Goal: Transaction & Acquisition: Book appointment/travel/reservation

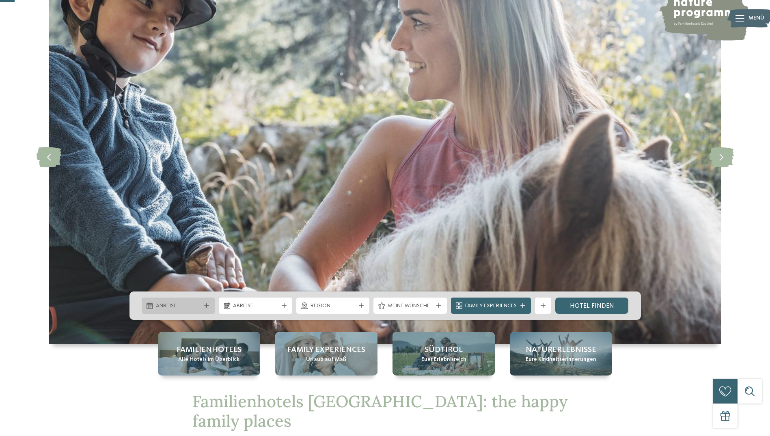
scroll to position [71, 0]
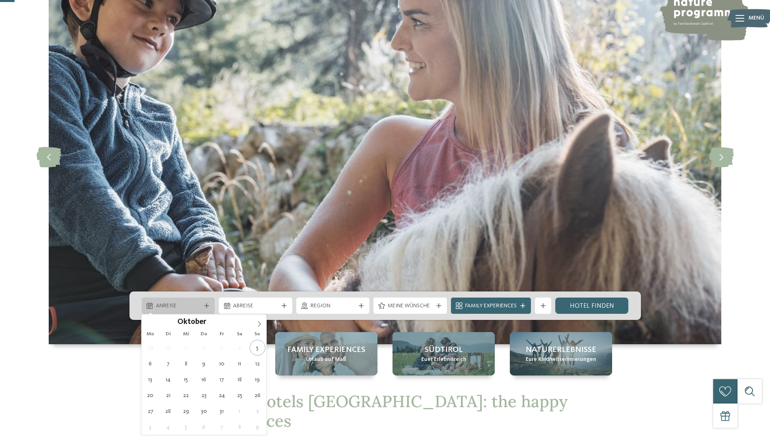
click at [194, 306] on span "Anreise" at bounding box center [178, 306] width 45 height 8
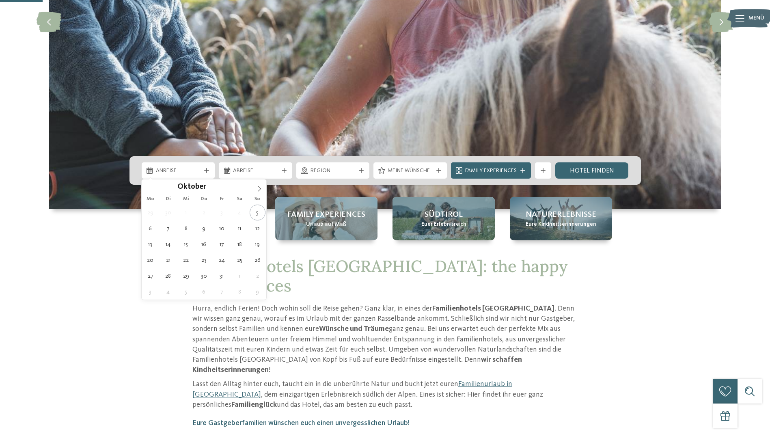
scroll to position [207, 0]
click at [257, 184] on span at bounding box center [260, 186] width 14 height 14
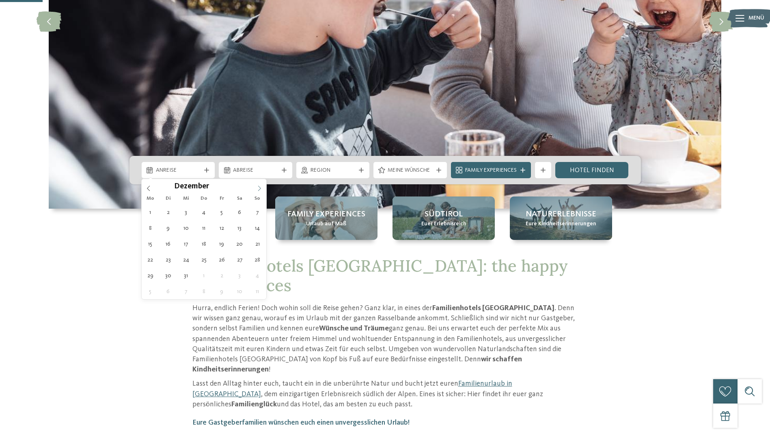
click at [257, 184] on span at bounding box center [260, 186] width 14 height 14
type input "****"
click at [257, 184] on span at bounding box center [260, 186] width 14 height 14
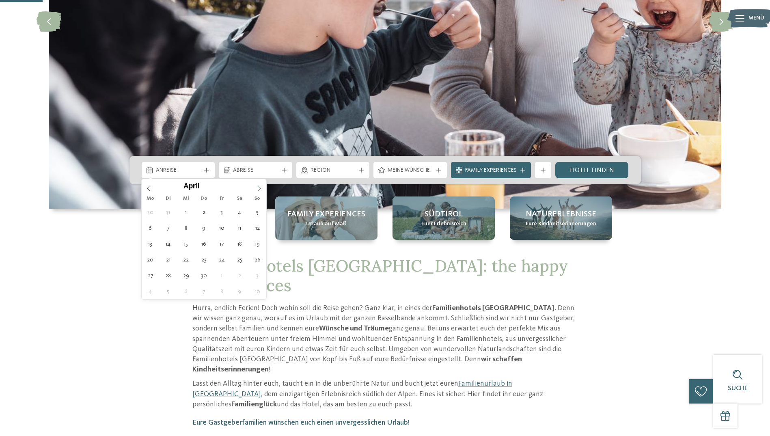
click at [257, 184] on span at bounding box center [260, 186] width 14 height 14
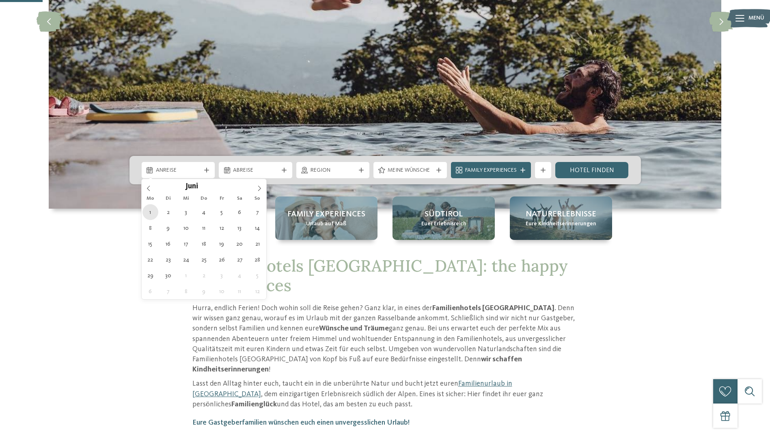
type div "[DATE]"
type input "****"
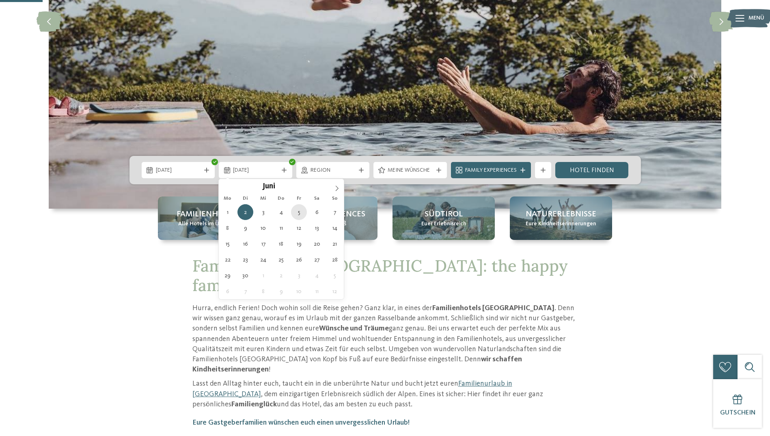
type div "[DATE]"
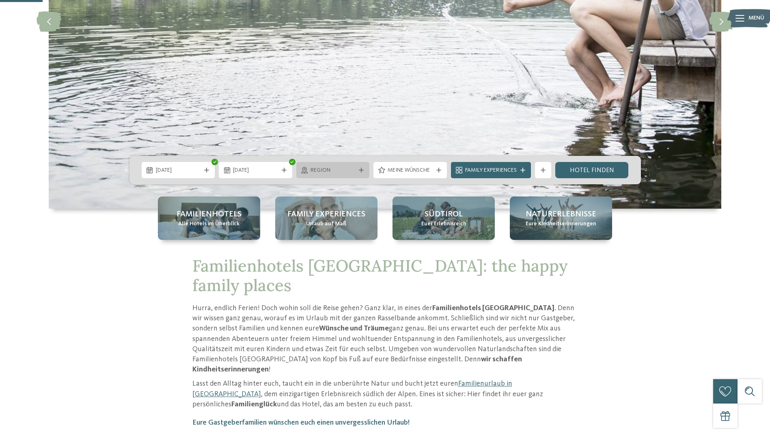
click at [332, 170] on span "Region" at bounding box center [333, 170] width 45 height 8
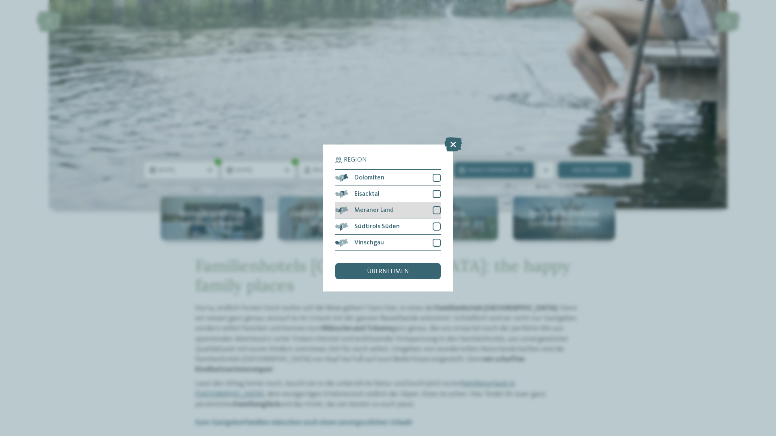
click at [423, 210] on div "Meraner Land" at bounding box center [388, 210] width 106 height 16
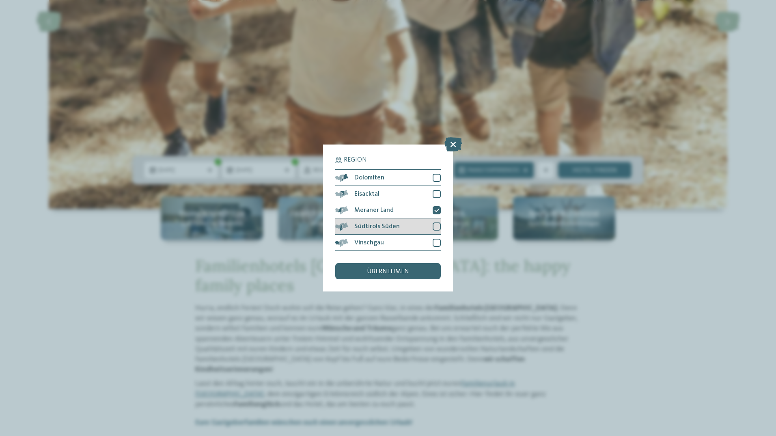
click at [413, 225] on div "Südtirols Süden" at bounding box center [388, 226] width 106 height 16
click at [400, 270] on span "übernehmen" at bounding box center [388, 271] width 42 height 6
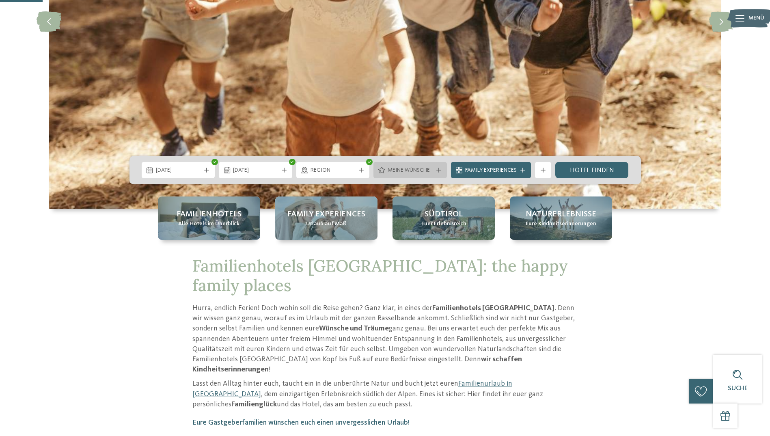
click at [430, 169] on span "Meine Wünsche" at bounding box center [410, 170] width 45 height 8
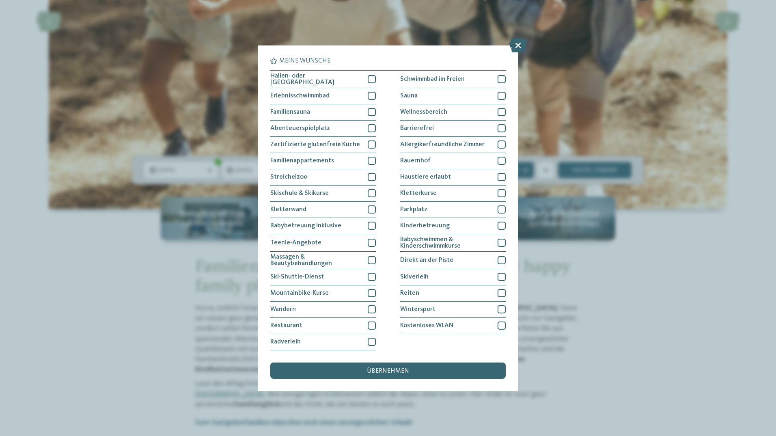
click at [620, 242] on div "Meine Wünsche [GEOGRAPHIC_DATA] Schwimmbad im Freien" at bounding box center [388, 218] width 776 height 436
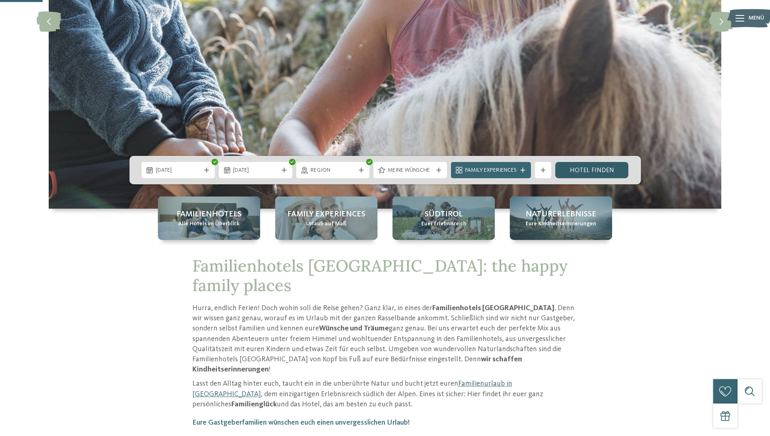
click at [592, 169] on link "Hotel finden" at bounding box center [591, 170] width 73 height 16
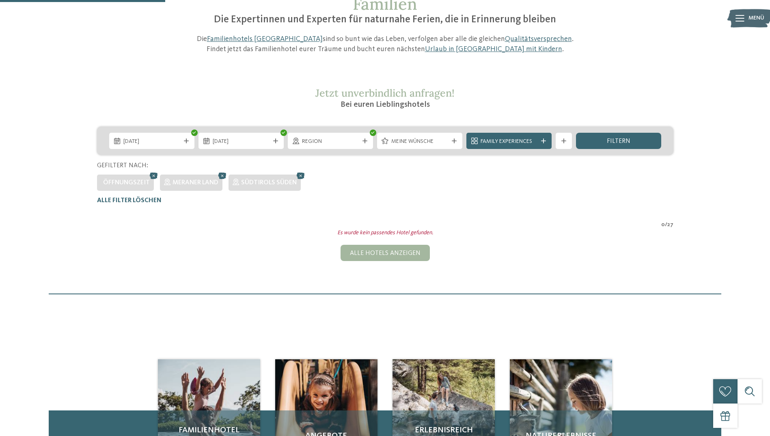
scroll to position [82, 0]
click at [508, 145] on span "Family Experiences" at bounding box center [509, 142] width 57 height 8
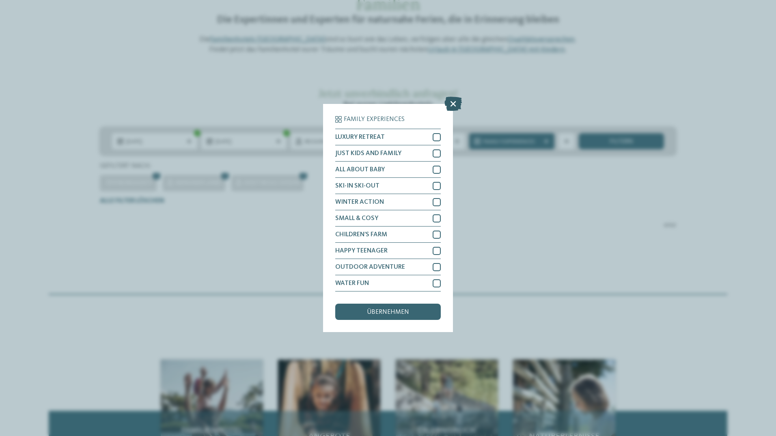
click at [450, 102] on icon at bounding box center [453, 104] width 17 height 14
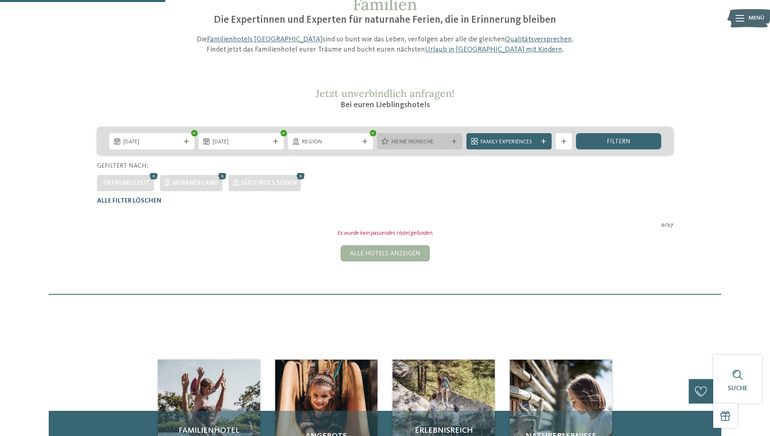
click at [409, 135] on div "Meine Wünsche" at bounding box center [419, 141] width 85 height 16
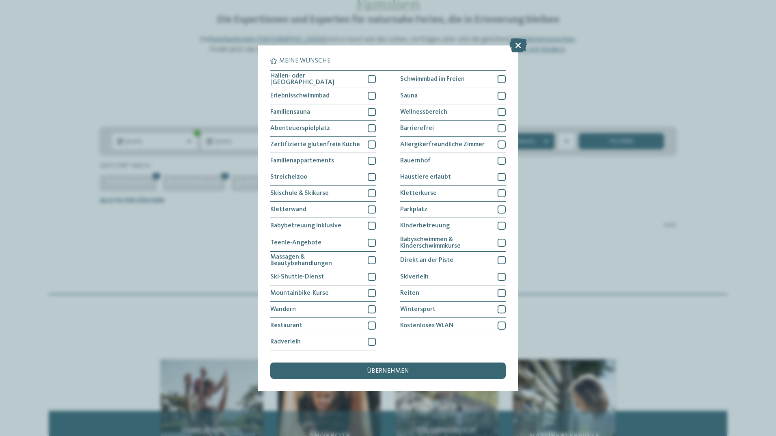
click at [532, 234] on div "Meine Wünsche [GEOGRAPHIC_DATA] Schwimmbad im Freien" at bounding box center [388, 218] width 776 height 436
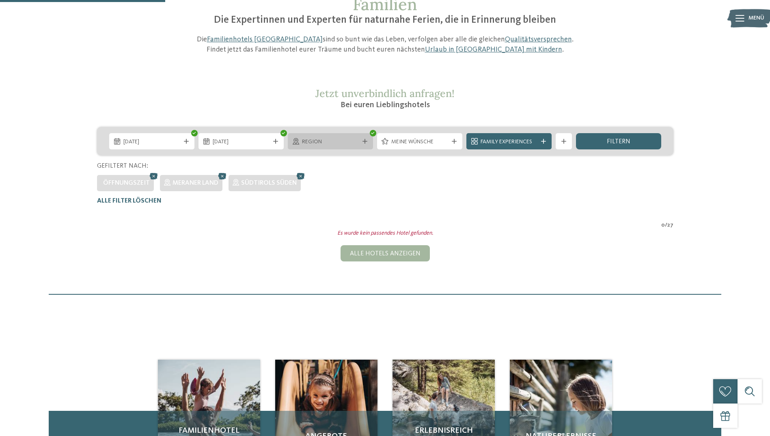
click at [340, 144] on span "Region" at bounding box center [330, 142] width 57 height 8
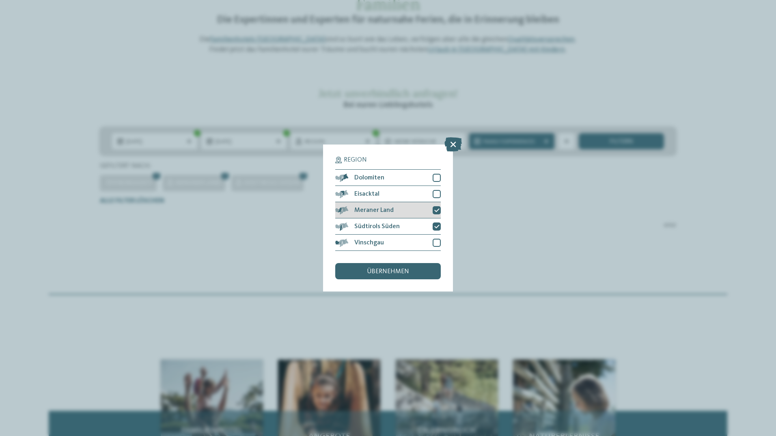
click at [435, 208] on icon at bounding box center [436, 210] width 5 height 5
click at [441, 225] on div "Region Dolomiten [GEOGRAPHIC_DATA]" at bounding box center [388, 218] width 130 height 147
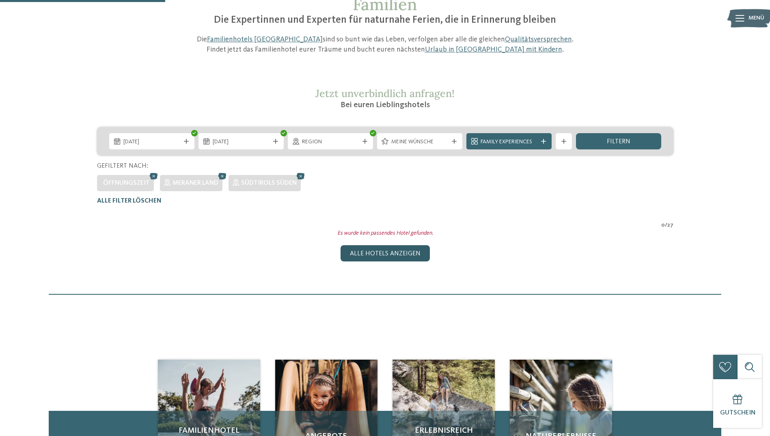
click at [365, 256] on div "Alle Hotels anzeigen" at bounding box center [385, 253] width 89 height 16
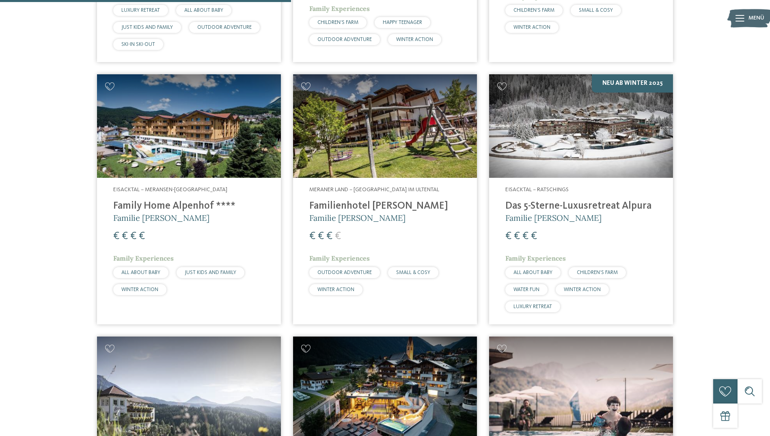
scroll to position [1017, 0]
